Goal: Transaction & Acquisition: Purchase product/service

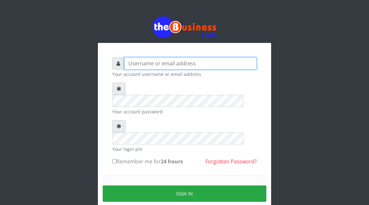
click at [134, 61] on input "text" at bounding box center [190, 63] width 132 height 12
click at [134, 61] on input "Atipeter" at bounding box center [190, 63] width 132 height 12
type input "Atipeter"
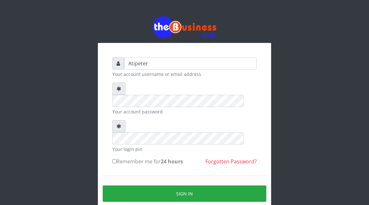
click at [116, 159] on input "Remember me for 24 hours" at bounding box center [114, 161] width 4 height 4
checkbox input "true"
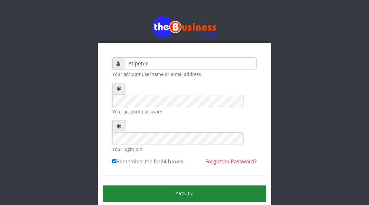
click at [179, 186] on button "Sign in" at bounding box center [184, 194] width 163 height 16
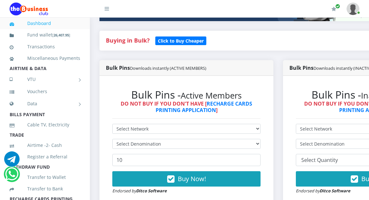
scroll to position [141, 0]
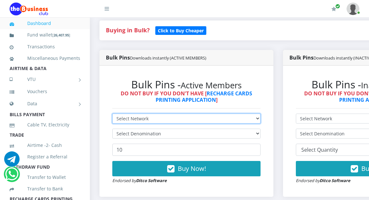
click at [134, 117] on select "Select Network MTN Globacom 9Mobile Airtel" at bounding box center [186, 119] width 148 height 10
select select "MTN"
click at [112, 115] on select "Select Network MTN Globacom 9Mobile Airtel" at bounding box center [186, 119] width 148 height 10
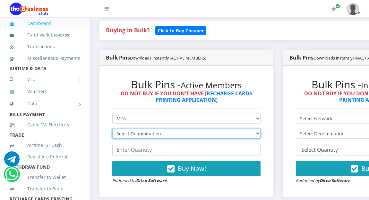
click at [128, 133] on select "Select Denomination MTN NGN100 - ₦96.94 MTN NGN200 - ₦193.88 MTN NGN400 - ₦387.…" at bounding box center [186, 134] width 148 height 10
select select "484.7-500"
click at [112, 130] on select "Select Denomination MTN NGN100 - ₦96.94 MTN NGN200 - ₦193.88 MTN NGN400 - ₦387.…" at bounding box center [186, 134] width 148 height 10
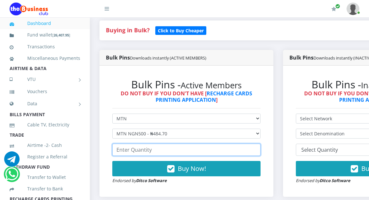
click at [129, 152] on input "number" at bounding box center [186, 150] width 148 height 12
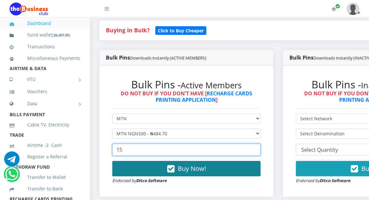
type input "15"
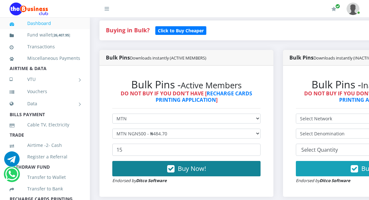
click at [187, 169] on span "Buy Now!" at bounding box center [192, 168] width 28 height 9
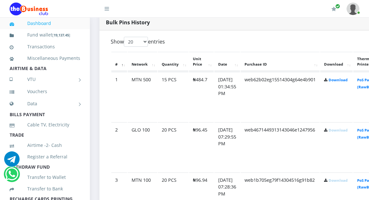
scroll to position [333, 0]
click at [342, 80] on link "Download" at bounding box center [337, 79] width 19 height 5
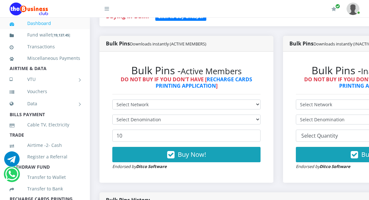
scroll to position [141, 0]
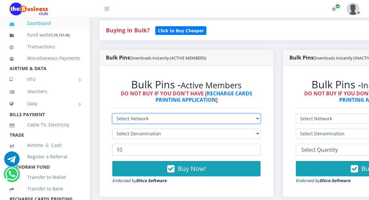
click at [145, 119] on select "Select Network MTN Globacom 9Mobile Airtel" at bounding box center [186, 119] width 148 height 10
select select "MTN"
click at [112, 115] on select "Select Network MTN Globacom 9Mobile Airtel" at bounding box center [186, 119] width 148 height 10
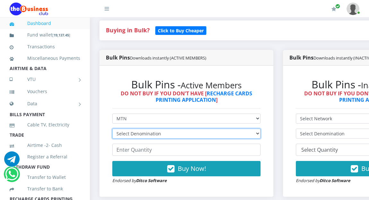
click at [137, 133] on select "Select Denomination MTN NGN100 - ₦96.94 MTN NGN200 - ₦193.88 MTN NGN400 - ₦387.…" at bounding box center [186, 134] width 148 height 10
select select "193.88-200"
click at [112, 130] on select "Select Denomination MTN NGN100 - ₦96.94 MTN NGN200 - ₦193.88 MTN NGN400 - ₦387.…" at bounding box center [186, 134] width 148 height 10
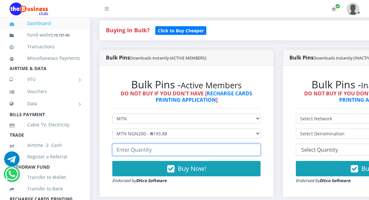
click at [134, 152] on input "number" at bounding box center [186, 150] width 148 height 12
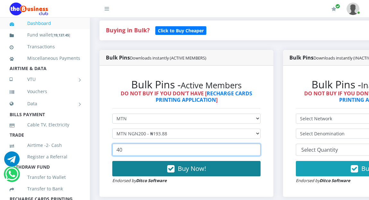
type input "40"
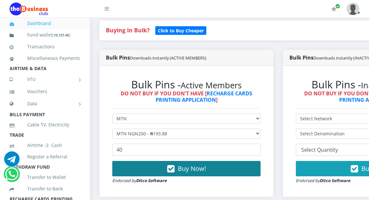
click at [192, 168] on span "Buy Now!" at bounding box center [192, 168] width 28 height 9
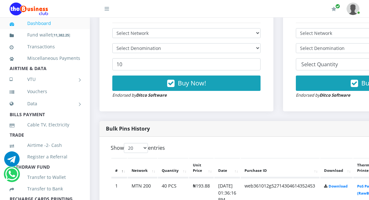
scroll to position [239, 0]
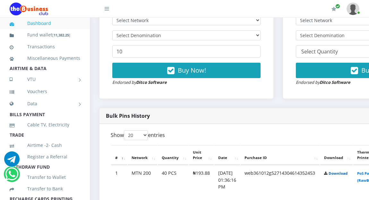
click at [344, 174] on link "Download" at bounding box center [337, 173] width 19 height 5
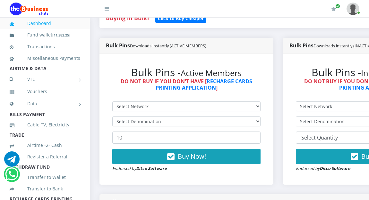
scroll to position [154, 0]
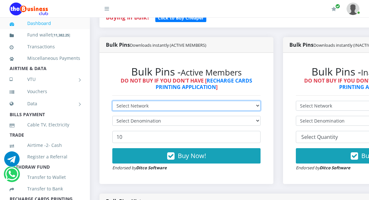
click at [121, 106] on select "Select Network MTN Globacom 9Mobile Airtel" at bounding box center [186, 106] width 148 height 10
select select "MTN"
click at [112, 102] on select "Select Network MTN Globacom 9Mobile Airtel" at bounding box center [186, 106] width 148 height 10
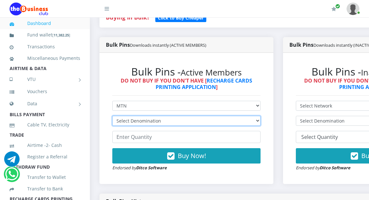
click at [121, 120] on select "Select Denomination MTN NGN100 - ₦96.94 MTN NGN200 - ₦193.88 MTN NGN400 - ₦387.…" at bounding box center [186, 121] width 148 height 10
select select "96.94-100"
click at [112, 117] on select "Select Denomination MTN NGN100 - ₦96.94 MTN NGN200 - ₦193.88 MTN NGN400 - ₦387.…" at bounding box center [186, 121] width 148 height 10
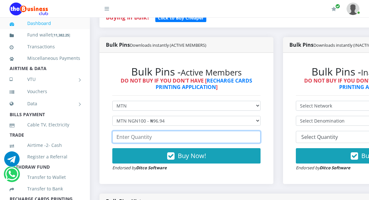
click at [123, 140] on input "number" at bounding box center [186, 137] width 148 height 12
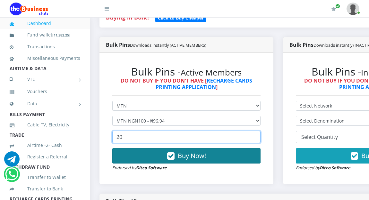
type input "20"
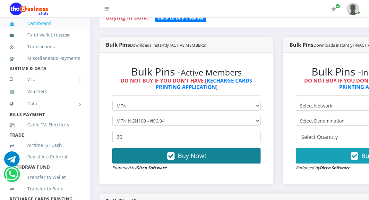
click at [189, 156] on span "Buy Now!" at bounding box center [192, 156] width 28 height 9
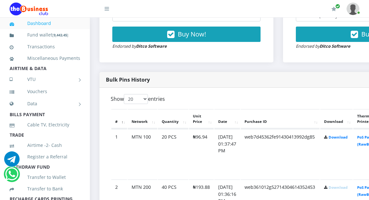
scroll to position [282, 0]
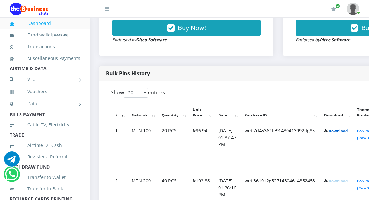
click at [347, 131] on link "Download" at bounding box center [337, 131] width 19 height 5
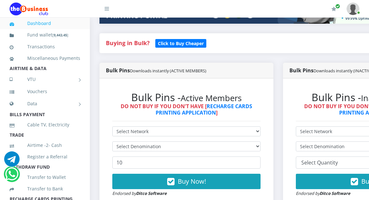
scroll to position [141, 0]
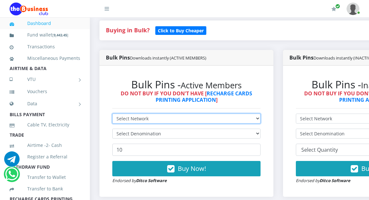
click at [126, 119] on select "Select Network MTN Globacom 9Mobile Airtel" at bounding box center [186, 119] width 148 height 10
select select "MTN"
click at [112, 115] on select "Select Network MTN Globacom 9Mobile Airtel" at bounding box center [186, 119] width 148 height 10
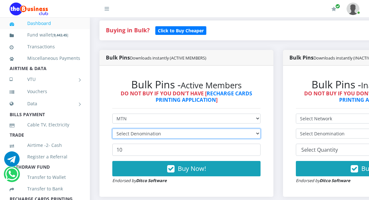
click at [129, 135] on select "Select Denomination" at bounding box center [186, 134] width 148 height 10
click at [129, 134] on select "Select Denomination" at bounding box center [186, 134] width 148 height 10
click at [129, 135] on select "Select Denomination" at bounding box center [186, 134] width 148 height 10
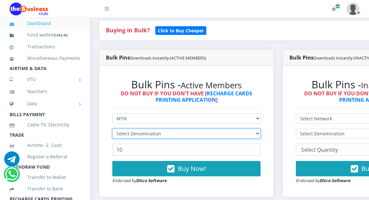
click at [129, 136] on select "Select Denomination" at bounding box center [186, 134] width 148 height 10
click at [130, 135] on select "Select Denomination" at bounding box center [186, 134] width 148 height 10
click at [131, 135] on select "Select Denomination" at bounding box center [186, 134] width 148 height 10
